Goal: Find specific page/section: Find specific page/section

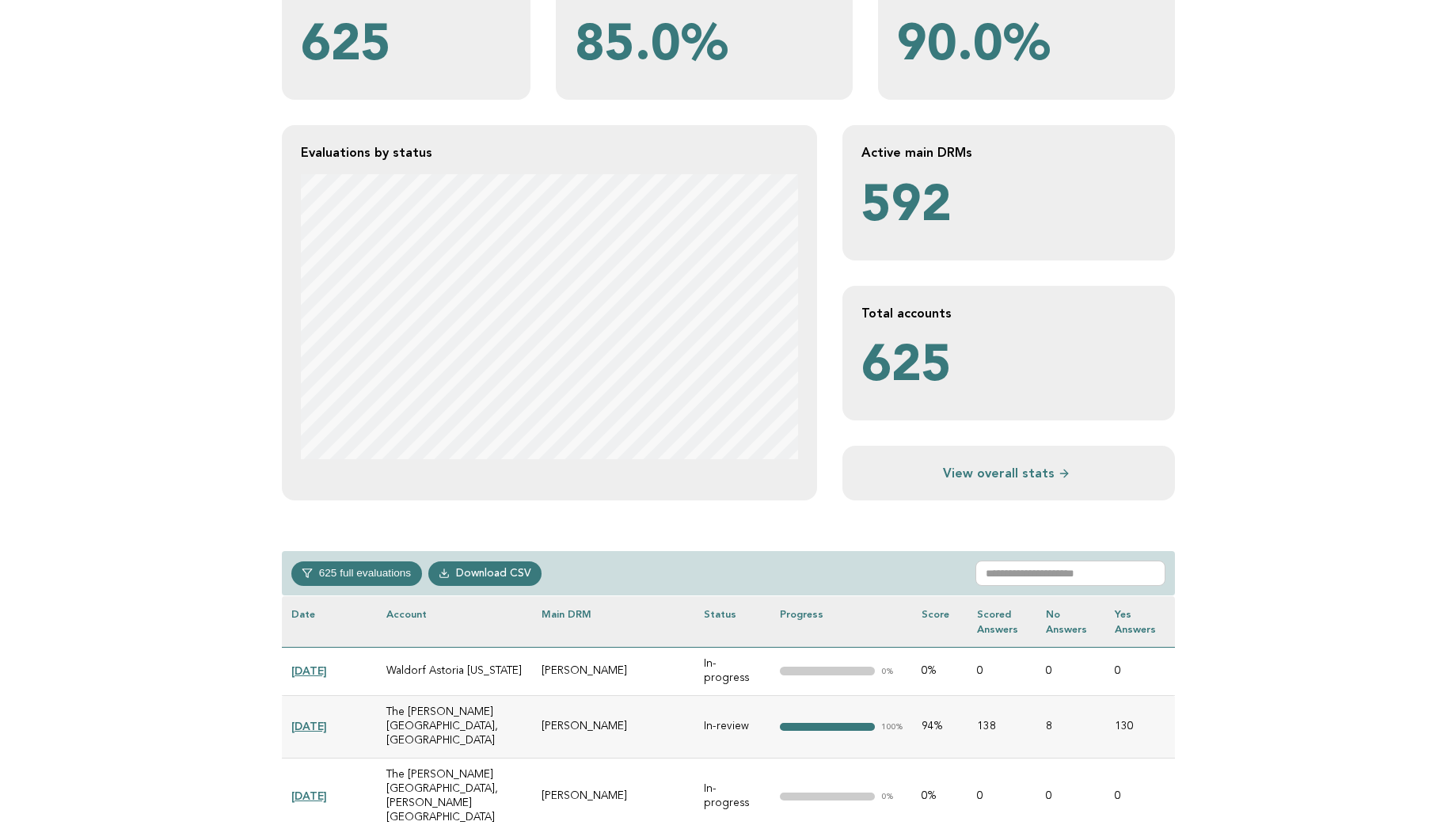
scroll to position [285, 0]
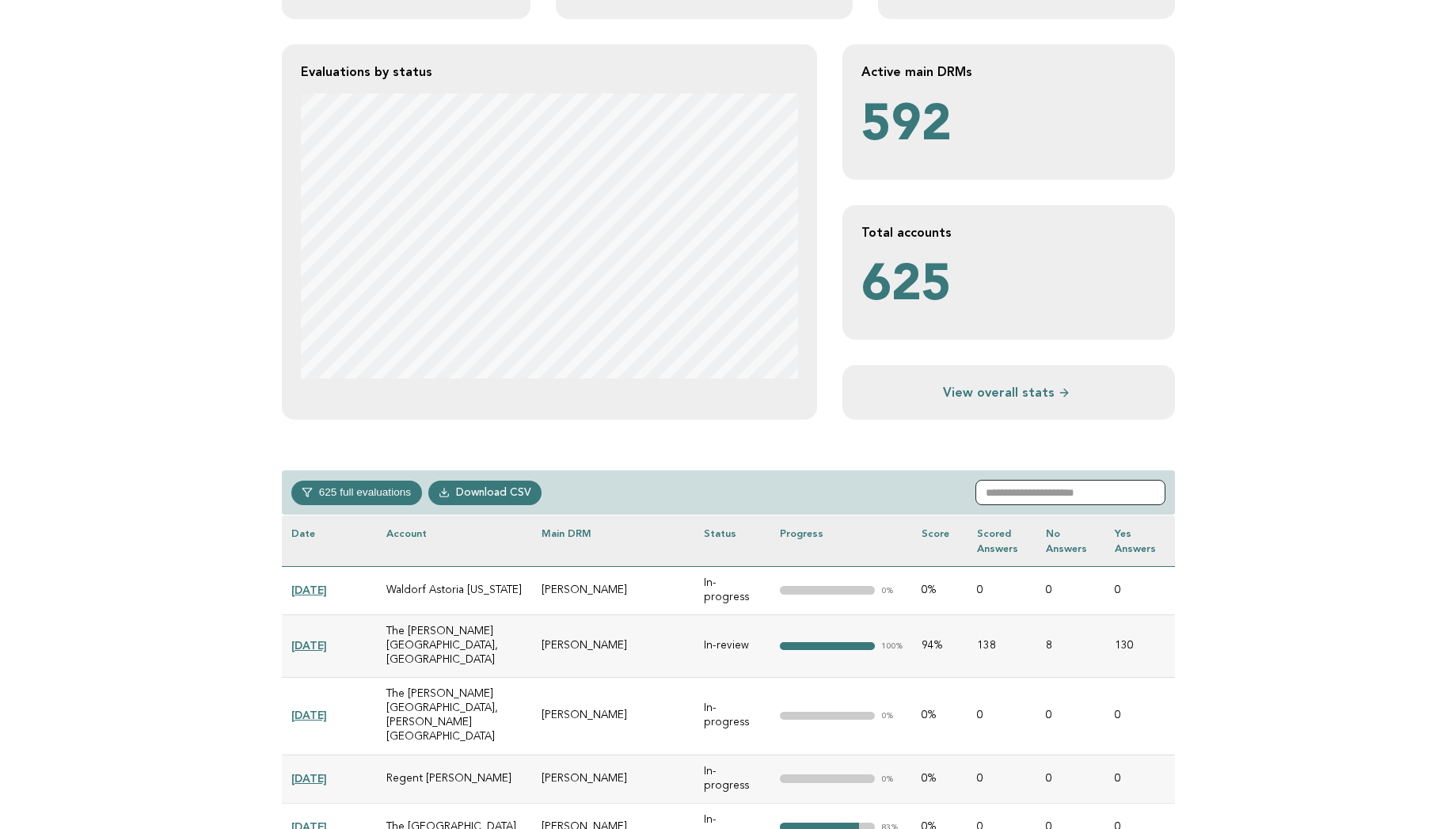
click at [1027, 496] on input "text" at bounding box center [1071, 493] width 190 height 26
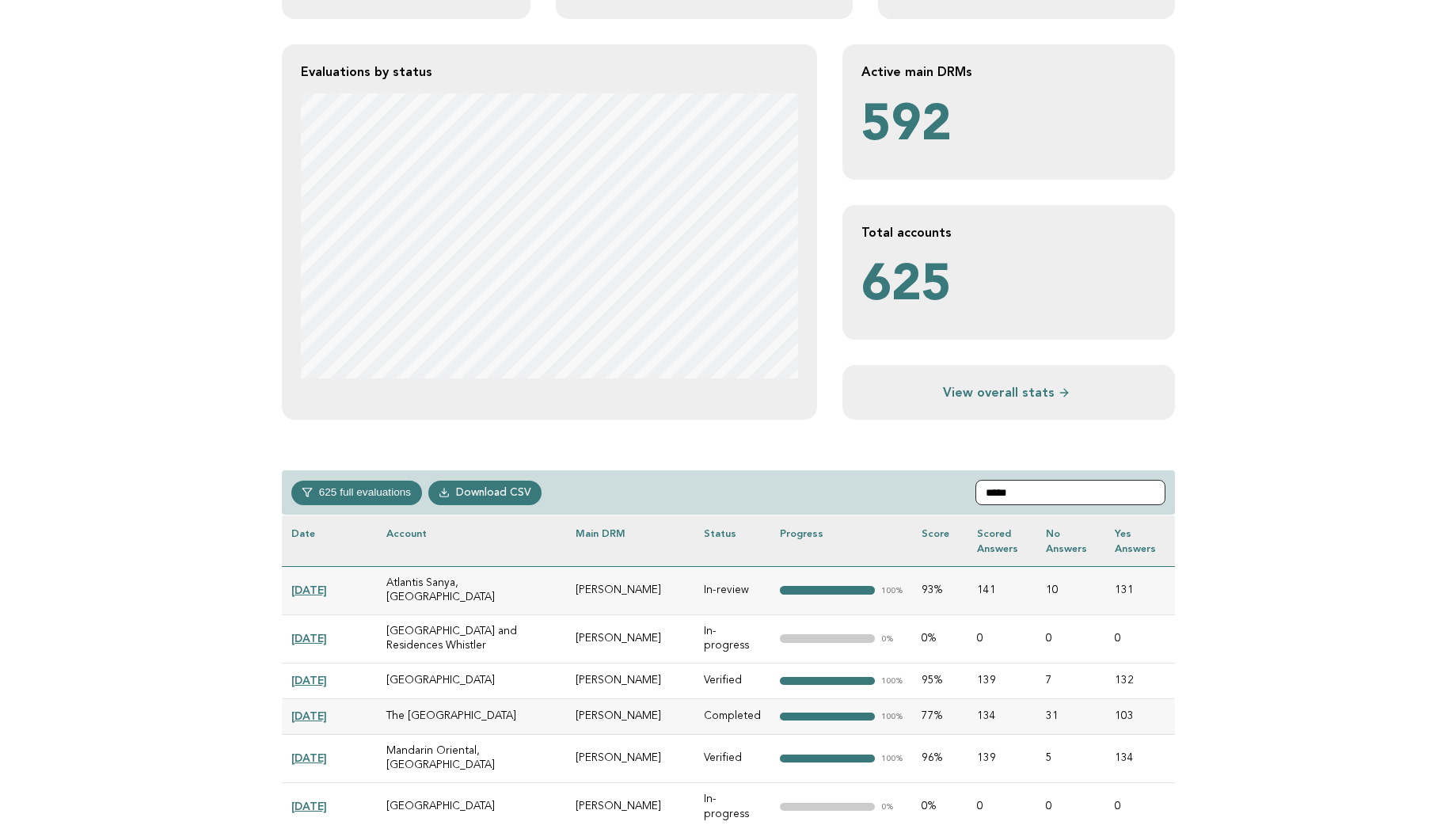
scroll to position [226, 0]
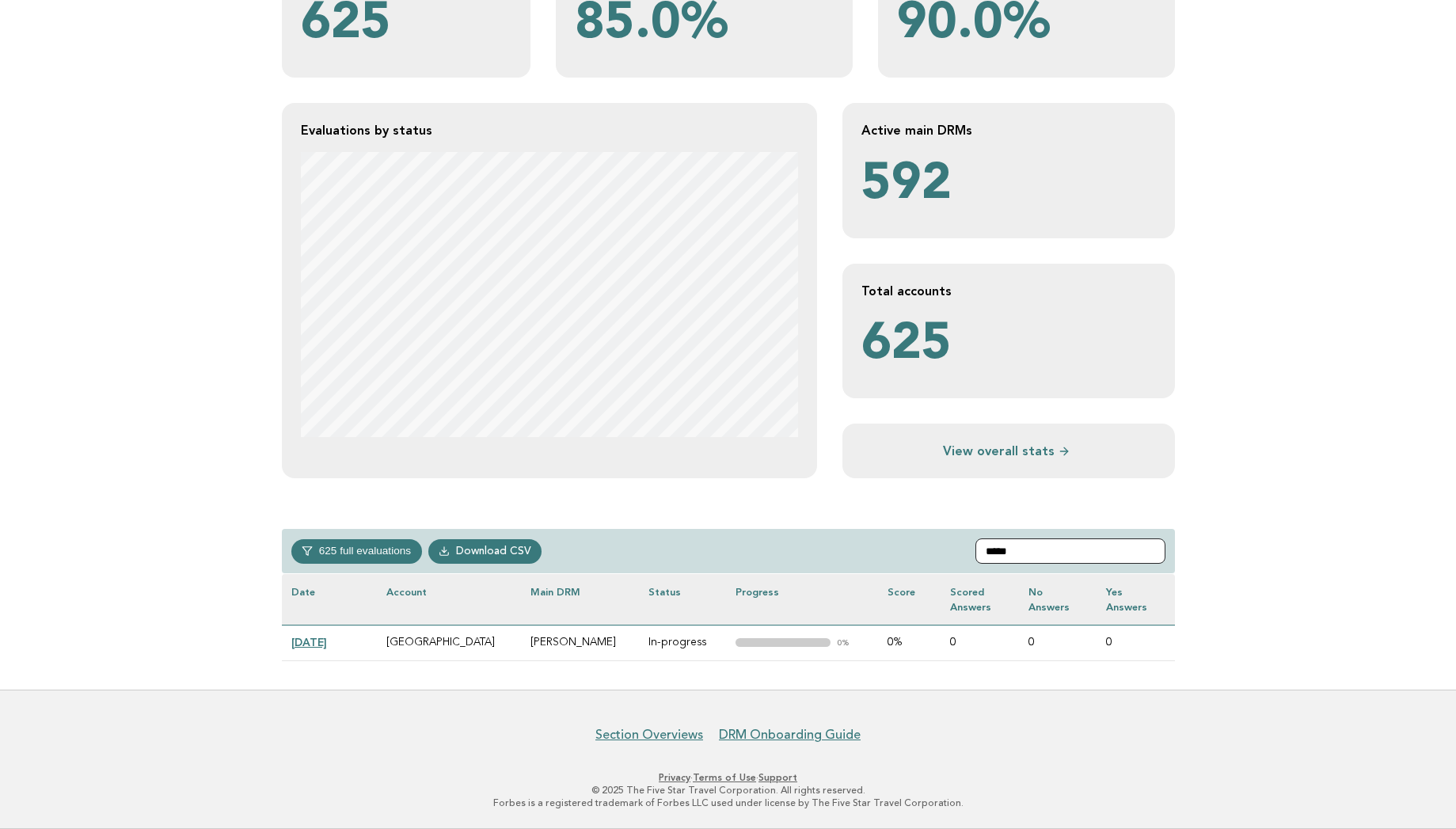
type input "*****"
drag, startPoint x: 501, startPoint y: 642, endPoint x: 386, endPoint y: 646, distance: 115.1
click at [386, 646] on td "[GEOGRAPHIC_DATA]" at bounding box center [449, 643] width 144 height 36
copy td "[GEOGRAPHIC_DATA]"
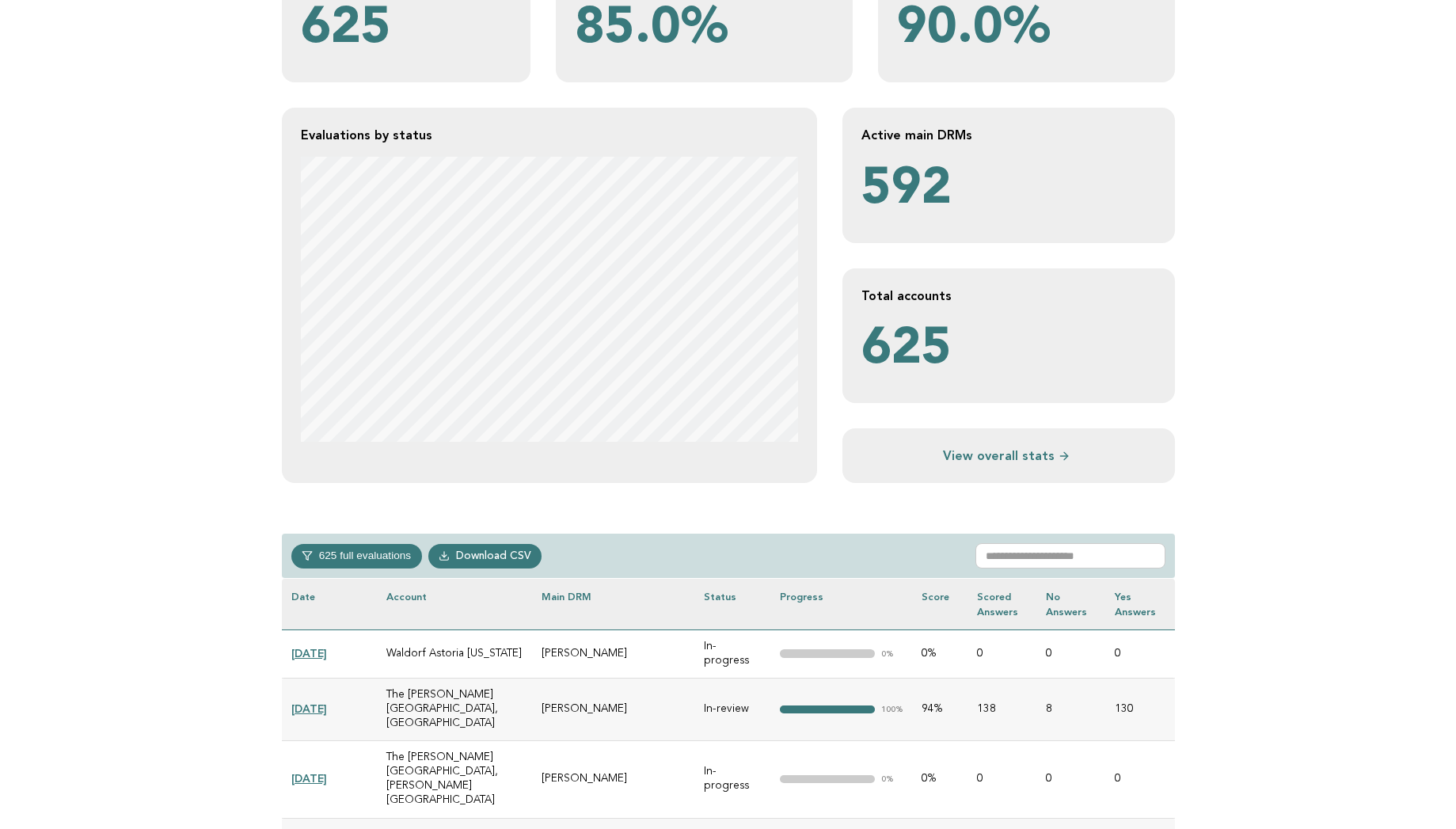
scroll to position [222, 0]
click at [1031, 552] on input "text" at bounding box center [1071, 556] width 190 height 26
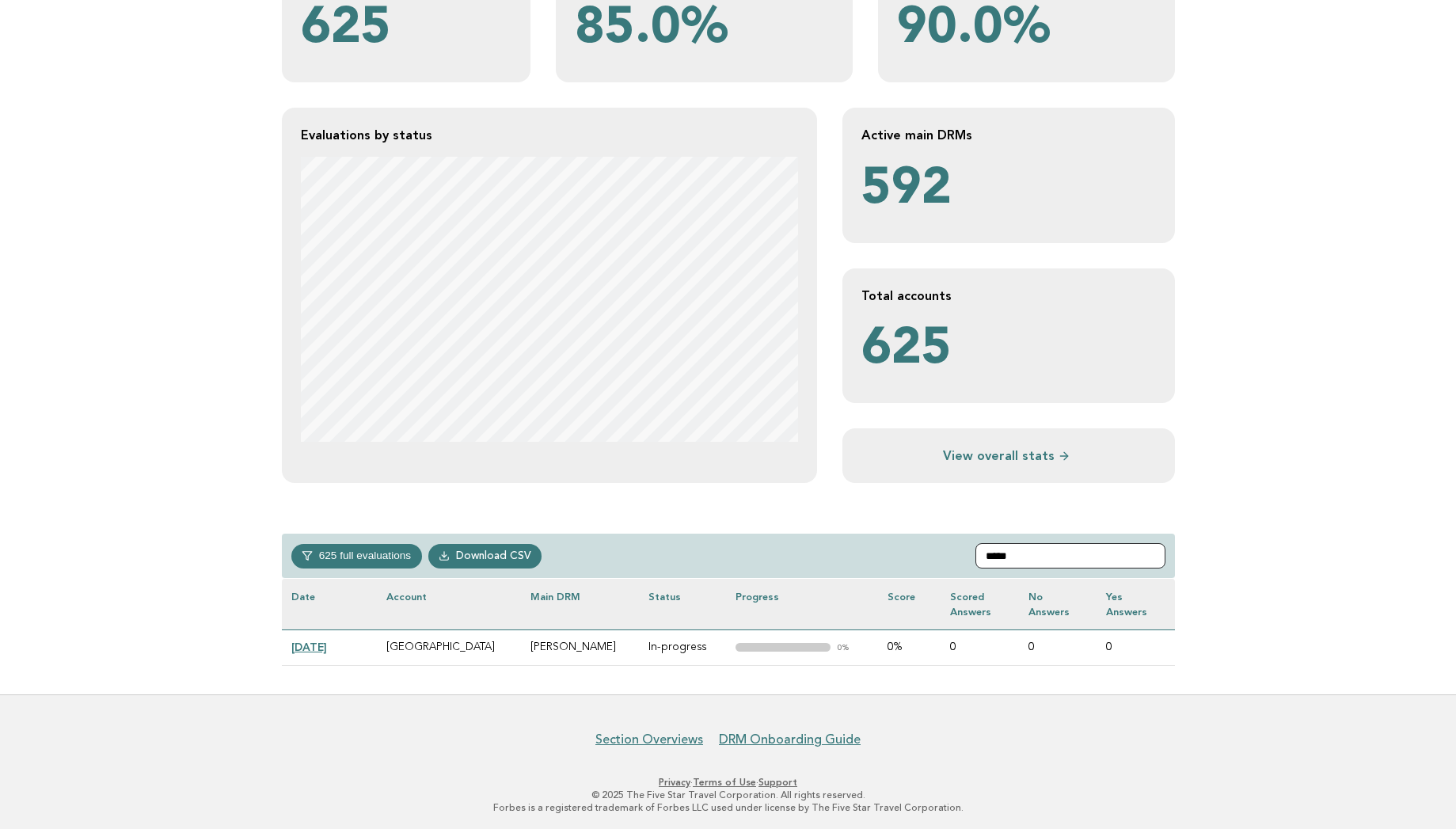
type input "*****"
click at [1137, 705] on footer "Section Overviews DRM Onboarding Guide Privacy · Terms of Use · Support © 2025 …" at bounding box center [728, 764] width 1456 height 140
